Goal: Check status: Check status

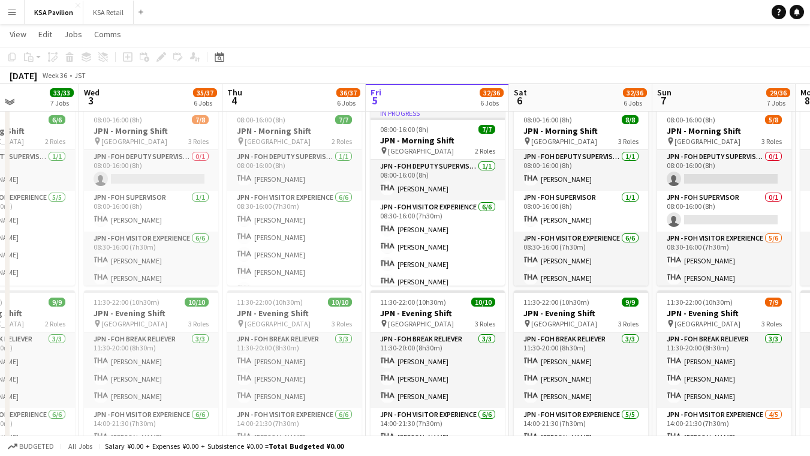
scroll to position [494, 0]
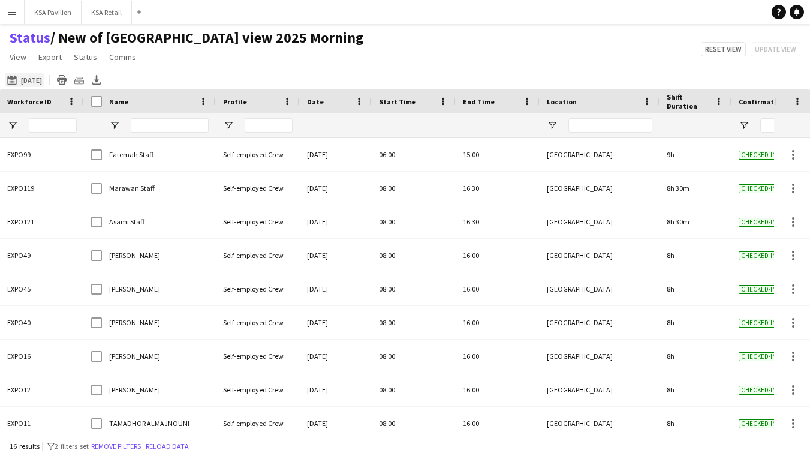
click at [44, 79] on button "[DATE] to [DATE] [DATE]" at bounding box center [25, 80] width 40 height 14
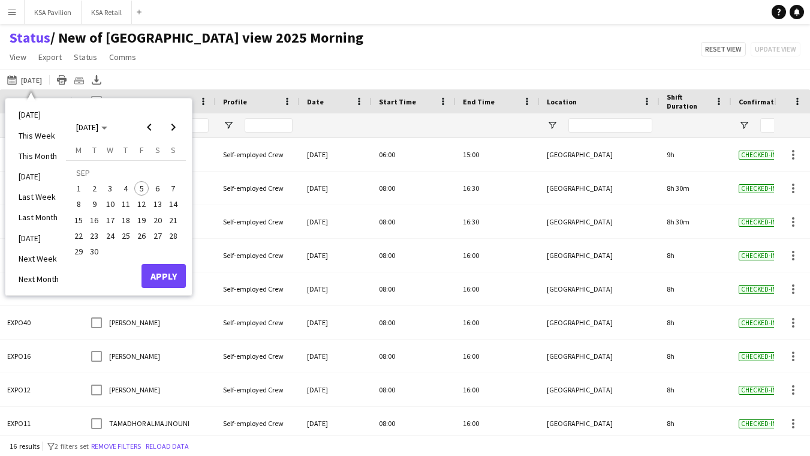
click at [146, 191] on span "5" at bounding box center [141, 188] width 14 height 14
click at [166, 275] on button "Apply" at bounding box center [163, 276] width 44 height 24
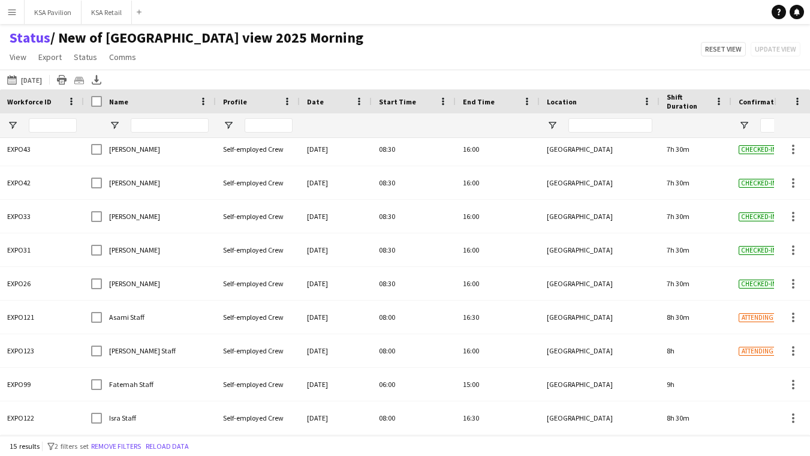
scroll to position [207, 0]
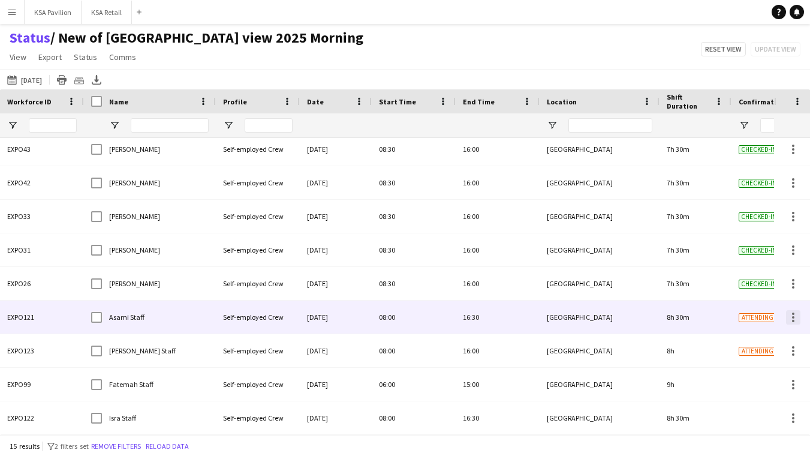
click at [789, 319] on div at bounding box center [793, 317] width 14 height 14
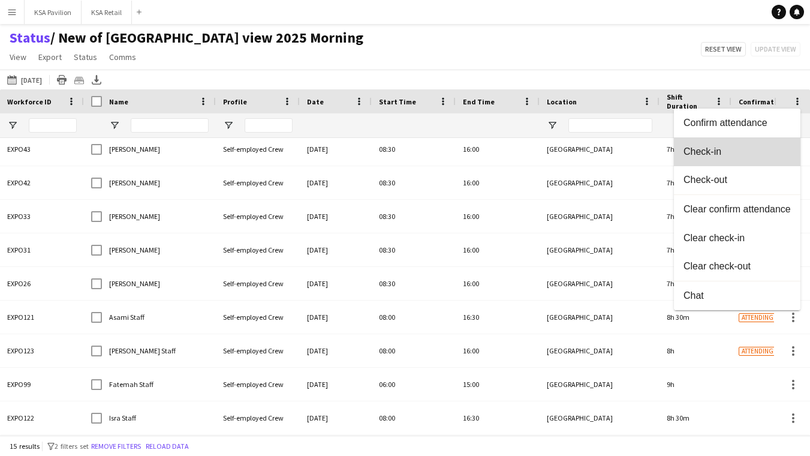
click at [765, 159] on button "Check-in" at bounding box center [737, 151] width 126 height 29
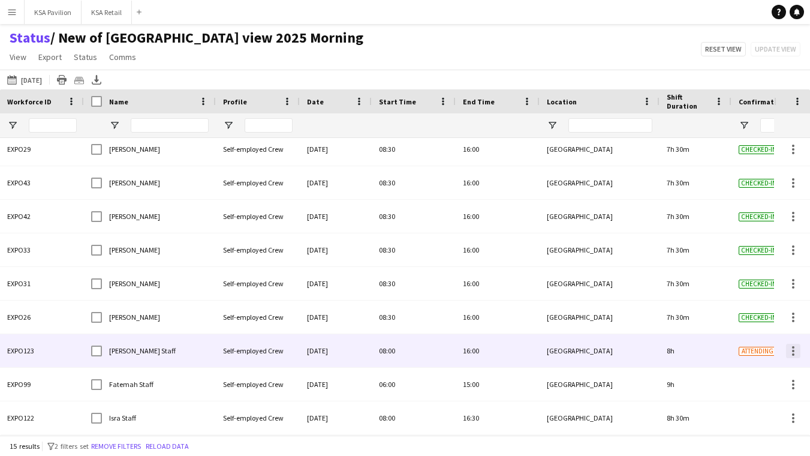
click at [792, 348] on div at bounding box center [793, 347] width 2 height 2
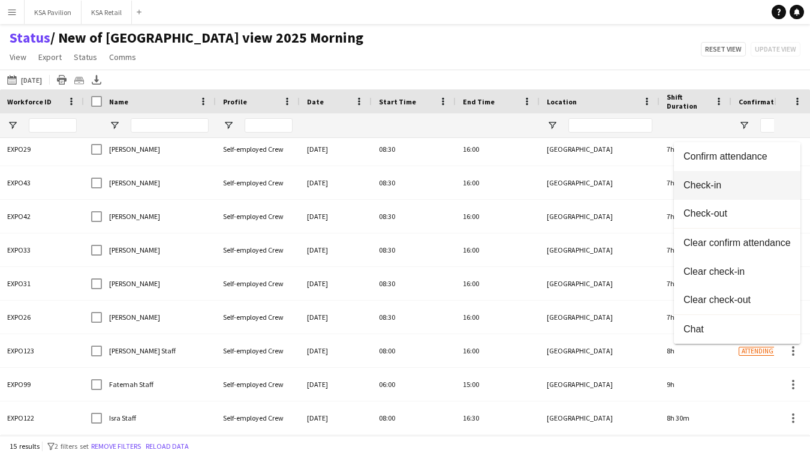
click at [756, 196] on button "Check-in" at bounding box center [737, 185] width 126 height 29
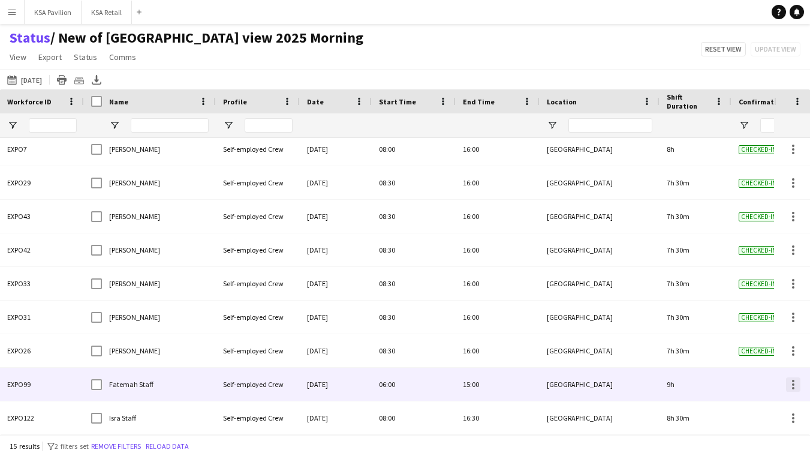
click at [789, 387] on div at bounding box center [793, 384] width 14 height 14
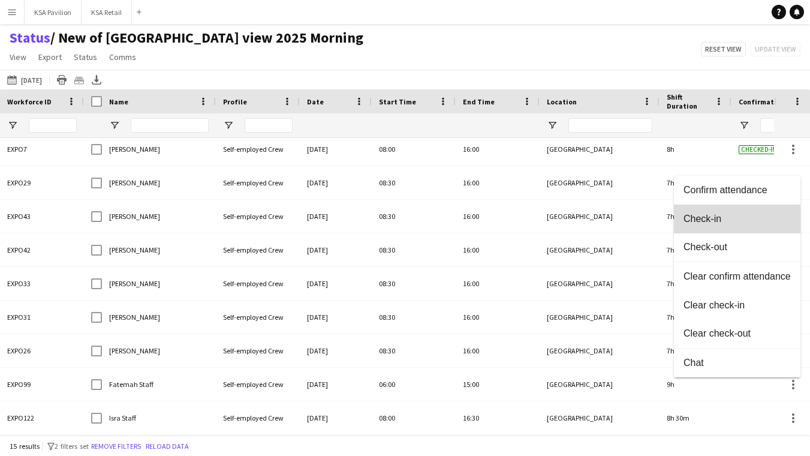
click at [776, 216] on span "Check-in" at bounding box center [736, 218] width 107 height 11
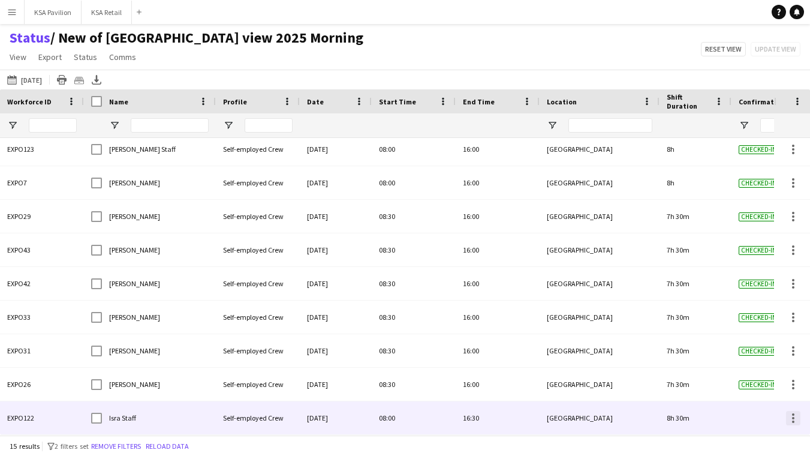
click at [791, 415] on div at bounding box center [793, 418] width 14 height 14
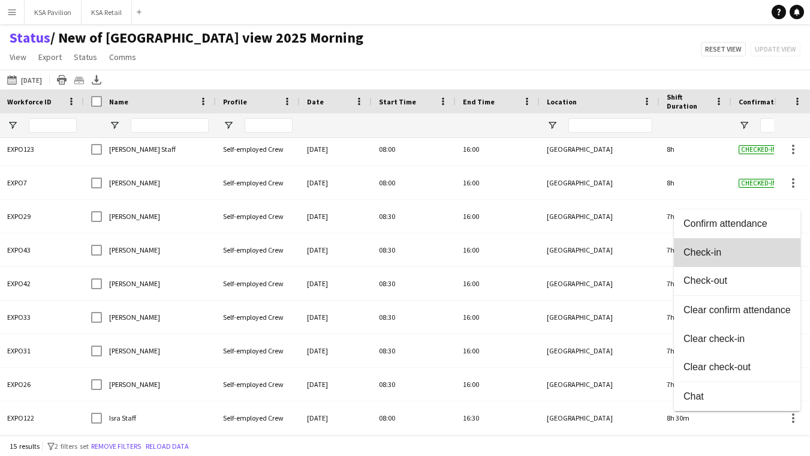
click at [756, 252] on span "Check-in" at bounding box center [736, 251] width 107 height 11
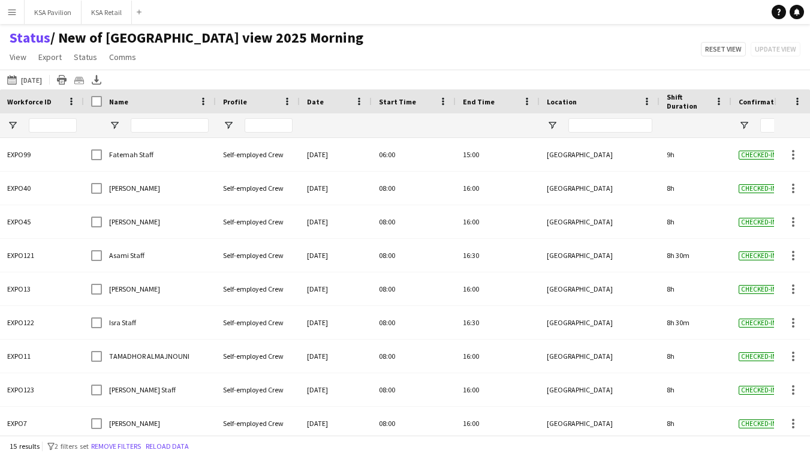
scroll to position [0, 0]
click at [95, 79] on icon at bounding box center [96, 78] width 5 height 7
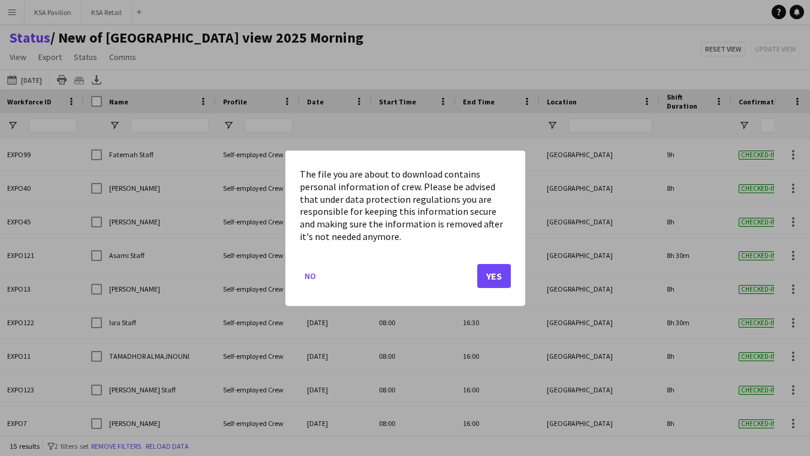
click at [502, 271] on button "Yes" at bounding box center [494, 275] width 34 height 24
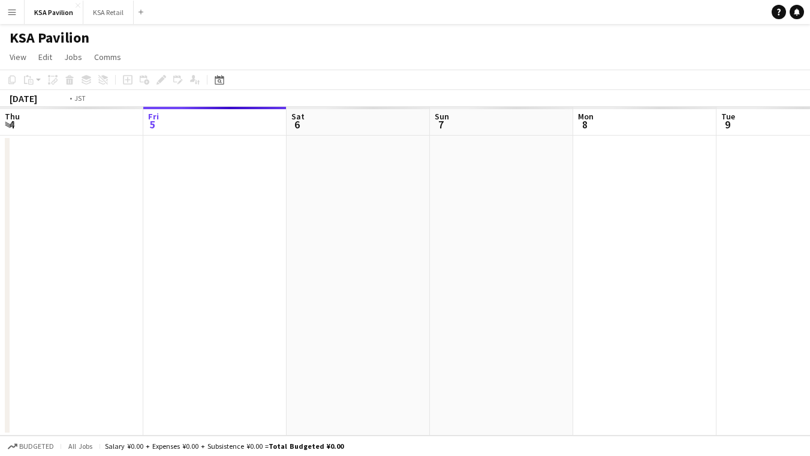
scroll to position [0, 412]
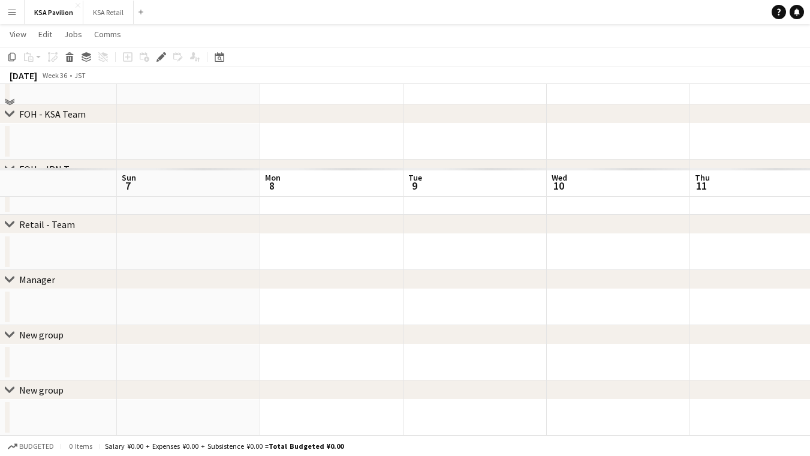
scroll to position [66, 0]
